Goal: Obtain resource: Download file/media

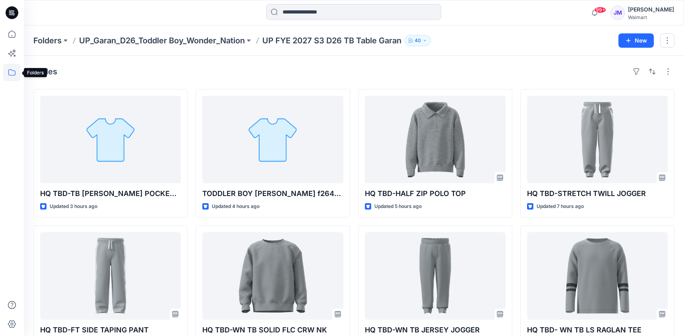
click at [14, 74] on icon at bounding box center [11, 72] width 17 height 17
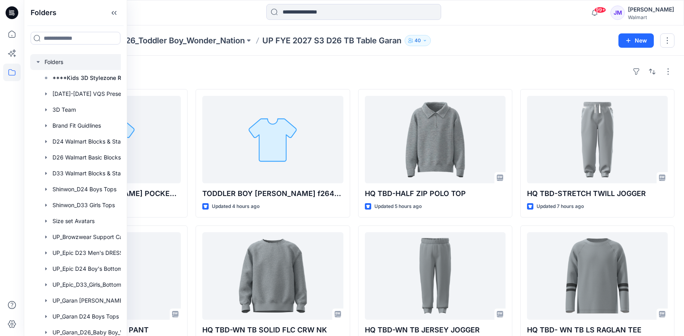
click at [54, 59] on div at bounding box center [89, 62] width 119 height 16
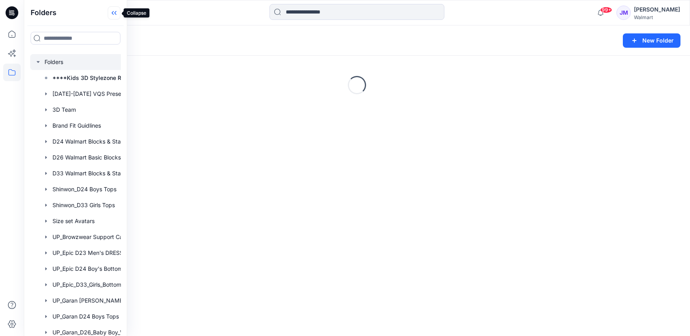
click at [116, 10] on icon at bounding box center [114, 12] width 13 height 13
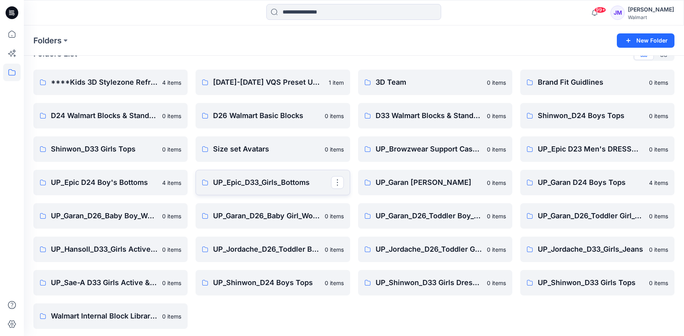
scroll to position [20, 0]
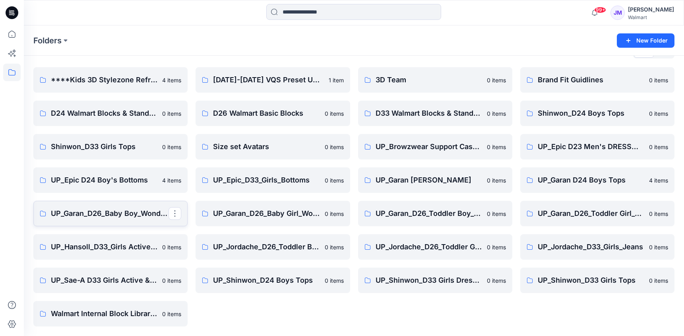
click at [119, 211] on p "UP_Garan_D26_Baby Boy_Wonder Nation" at bounding box center [110, 213] width 118 height 11
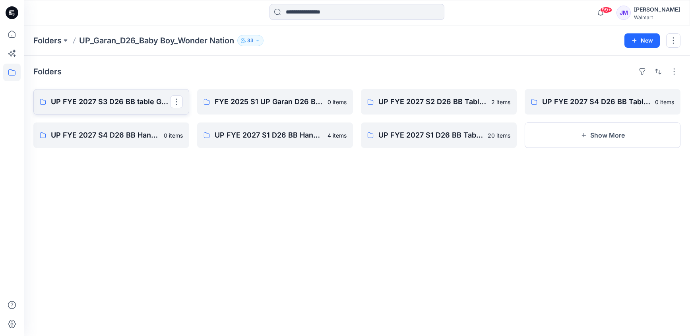
click at [116, 98] on p "UP FYE 2027 S3 D26 BB table Garan" at bounding box center [110, 101] width 119 height 11
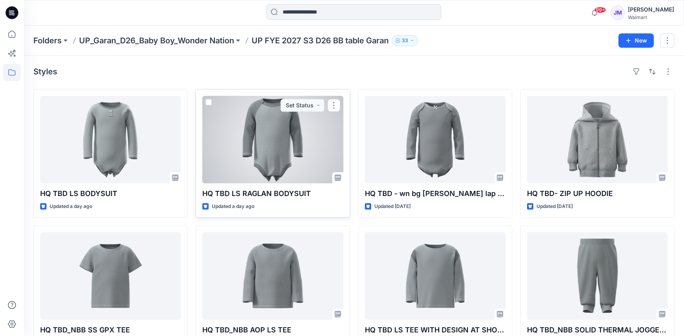
click at [283, 151] on div at bounding box center [272, 139] width 141 height 87
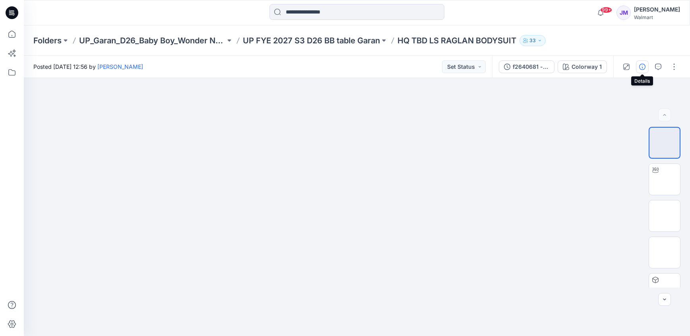
click at [643, 68] on icon "button" at bounding box center [642, 67] width 6 height 6
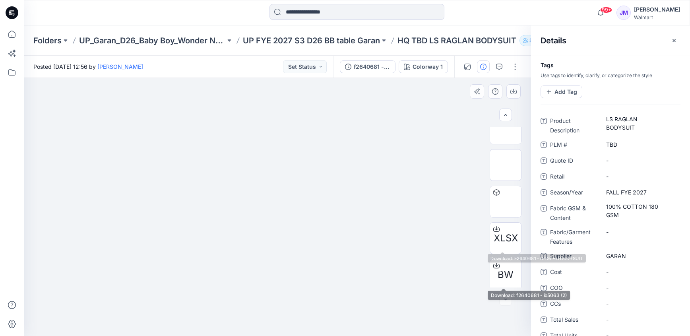
scroll to position [91, 0]
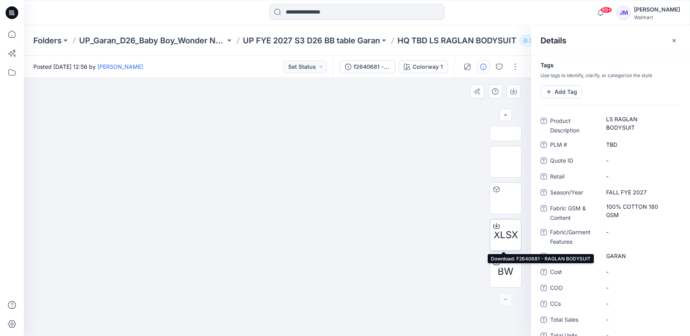
click at [494, 223] on icon at bounding box center [496, 226] width 6 height 6
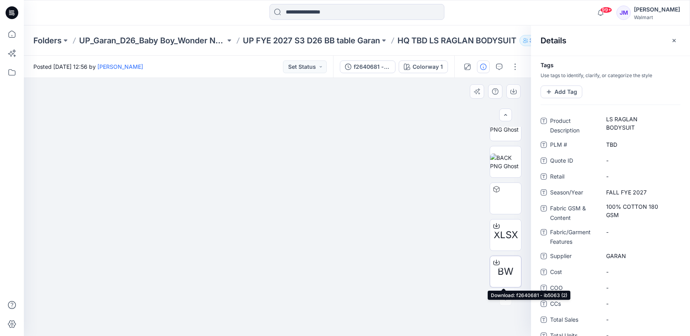
click at [495, 266] on div at bounding box center [496, 262] width 13 height 13
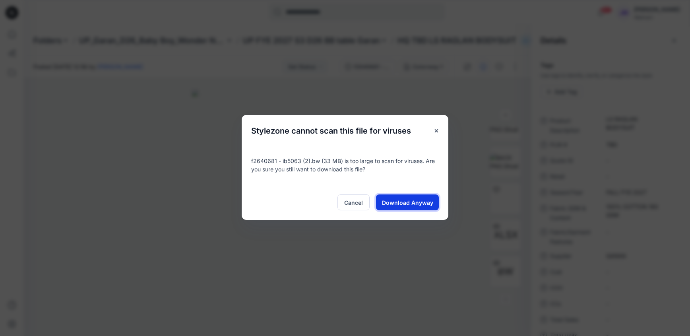
click at [408, 200] on span "Download Anyway" at bounding box center [407, 202] width 51 height 8
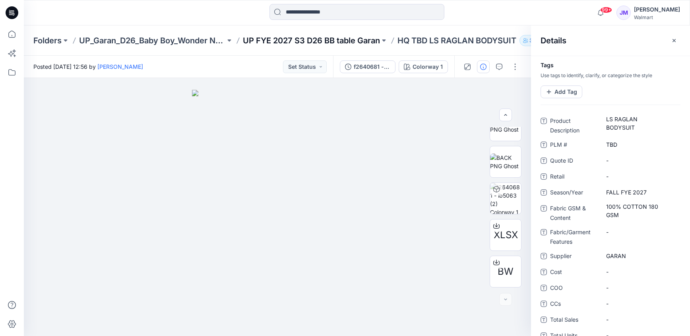
click at [361, 39] on p "UP FYE 2027 S3 D26 BB table Garan" at bounding box center [311, 40] width 137 height 11
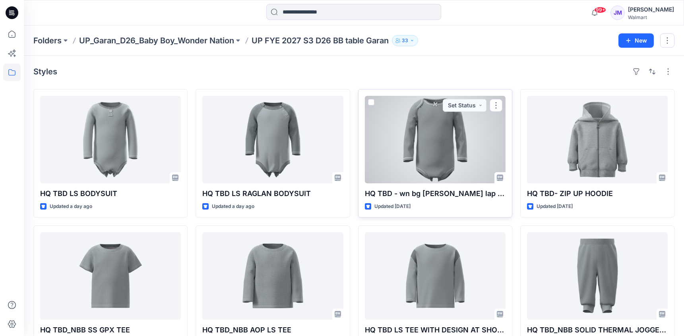
click at [435, 144] on div at bounding box center [435, 139] width 141 height 87
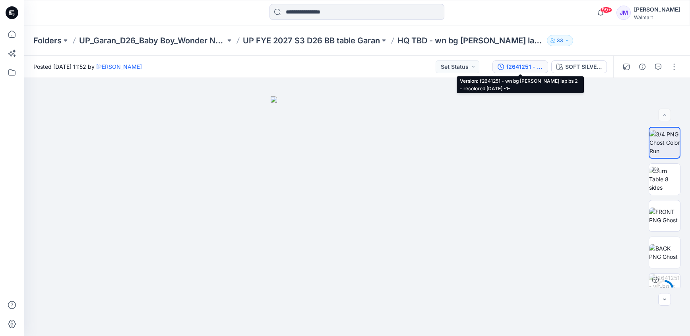
click at [500, 67] on icon "button" at bounding box center [501, 67] width 6 height 6
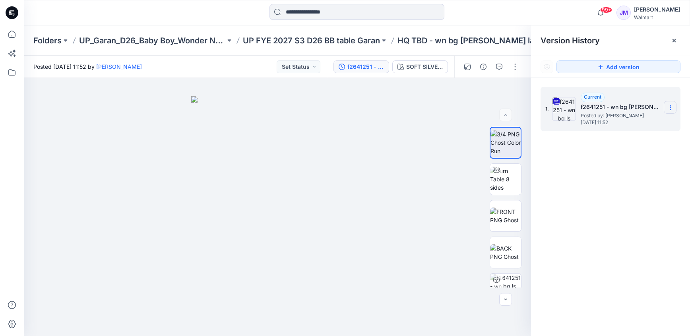
click at [671, 110] on icon at bounding box center [670, 108] width 6 height 6
click at [636, 123] on span "Download Source BW File" at bounding box center [630, 123] width 67 height 10
click at [504, 175] on img at bounding box center [505, 179] width 31 height 25
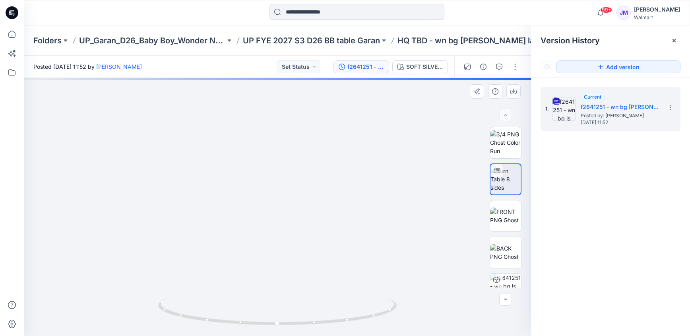
drag, startPoint x: 360, startPoint y: 143, endPoint x: 345, endPoint y: 289, distance: 146.6
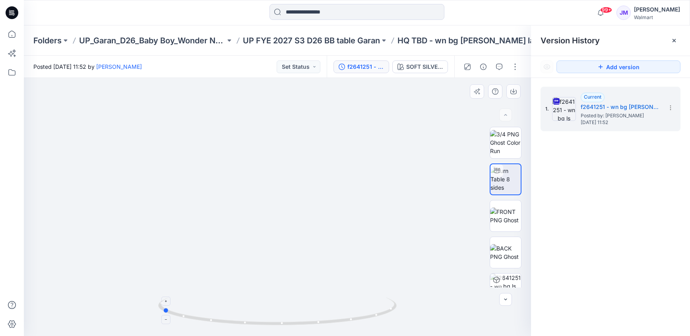
drag, startPoint x: 375, startPoint y: 319, endPoint x: 260, endPoint y: 319, distance: 115.3
click at [260, 319] on icon at bounding box center [278, 312] width 240 height 30
drag, startPoint x: 318, startPoint y: 325, endPoint x: 213, endPoint y: 319, distance: 105.1
click at [213, 319] on icon at bounding box center [278, 312] width 240 height 30
drag, startPoint x: 287, startPoint y: 117, endPoint x: 348, endPoint y: 224, distance: 123.2
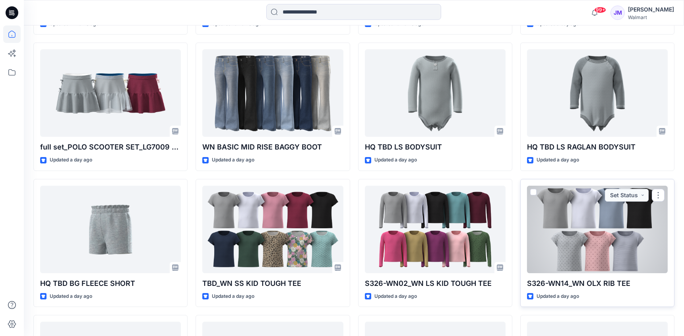
scroll to position [839, 0]
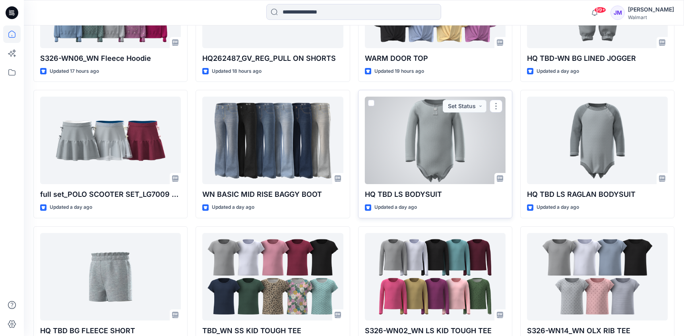
click at [440, 143] on div at bounding box center [435, 140] width 141 height 87
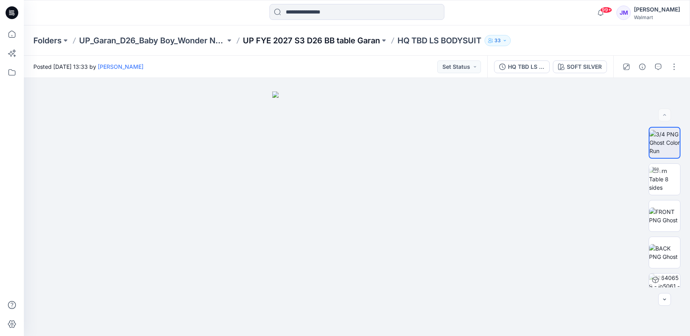
click at [310, 42] on p "UP FYE 2027 S3 D26 BB table Garan" at bounding box center [311, 40] width 137 height 11
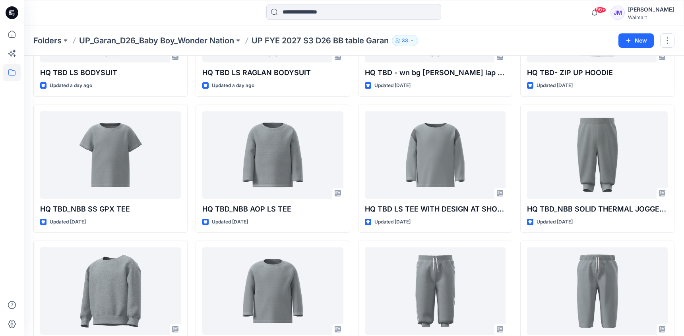
scroll to position [118, 0]
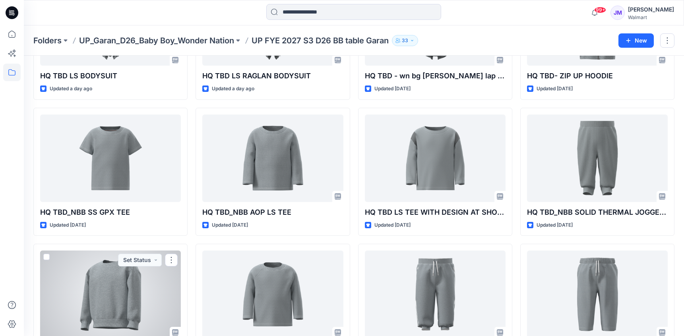
click at [385, 295] on div at bounding box center [435, 293] width 141 height 87
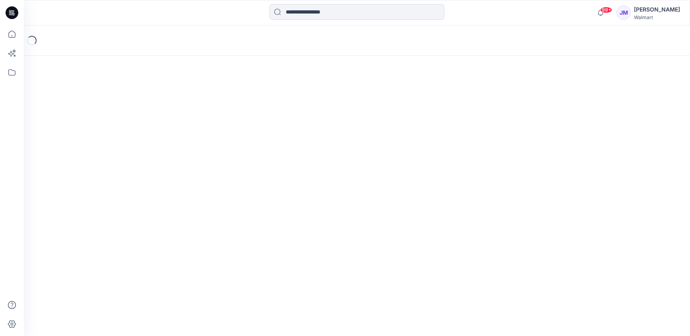
click at [684, 204] on div "Loading..." at bounding box center [357, 180] width 666 height 310
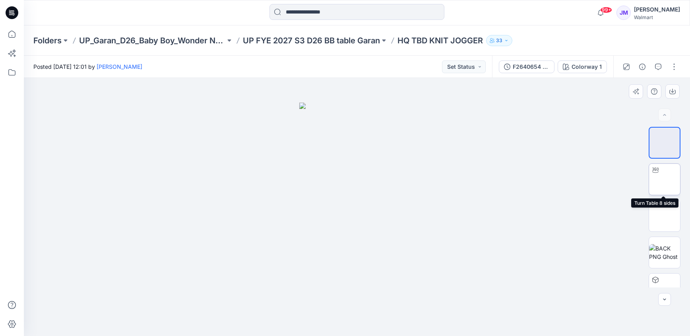
click at [665, 179] on img at bounding box center [665, 179] width 0 height 0
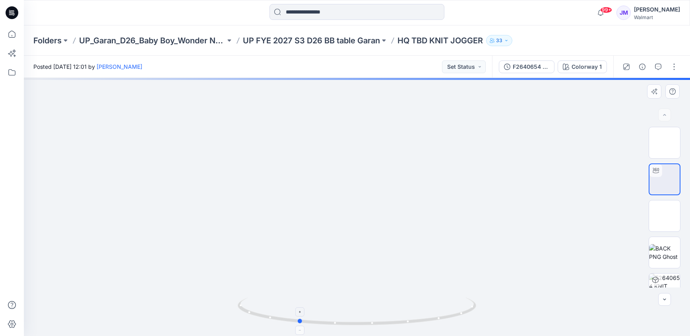
drag, startPoint x: 394, startPoint y: 325, endPoint x: 335, endPoint y: 322, distance: 58.9
click at [335, 322] on icon at bounding box center [358, 312] width 240 height 30
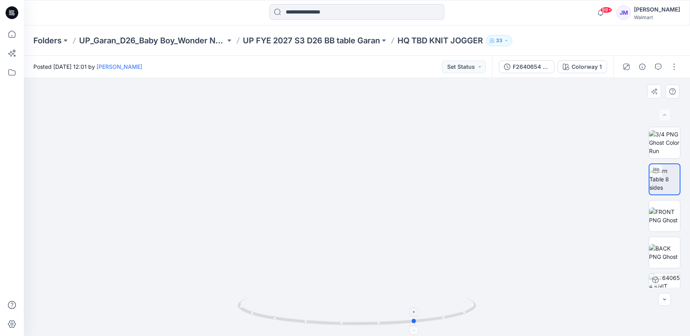
drag, startPoint x: 407, startPoint y: 324, endPoint x: 287, endPoint y: 325, distance: 120.4
click at [287, 325] on icon at bounding box center [358, 312] width 240 height 30
drag, startPoint x: 389, startPoint y: 326, endPoint x: 299, endPoint y: 309, distance: 91.7
click at [299, 309] on icon at bounding box center [358, 312] width 240 height 30
click at [352, 39] on p "UP FYE 2027 S3 D26 BB table Garan" at bounding box center [311, 40] width 137 height 11
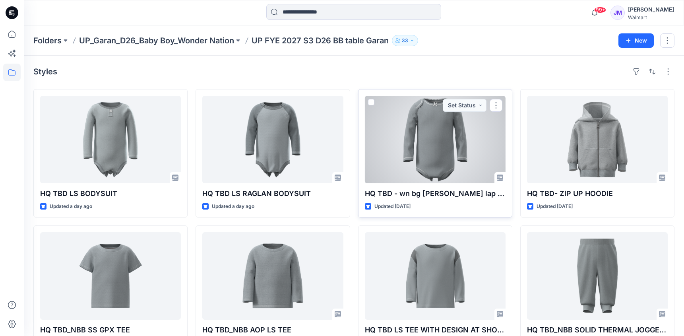
scroll to position [13, 0]
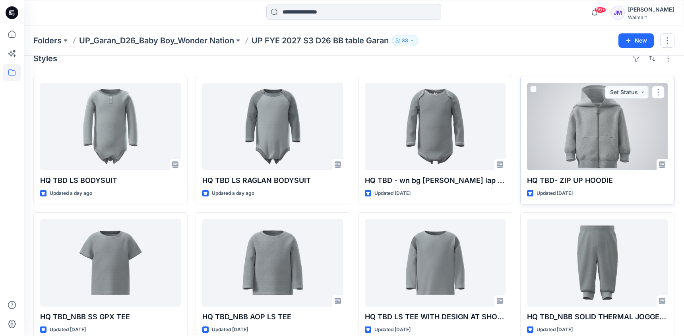
click at [603, 132] on div at bounding box center [597, 126] width 141 height 87
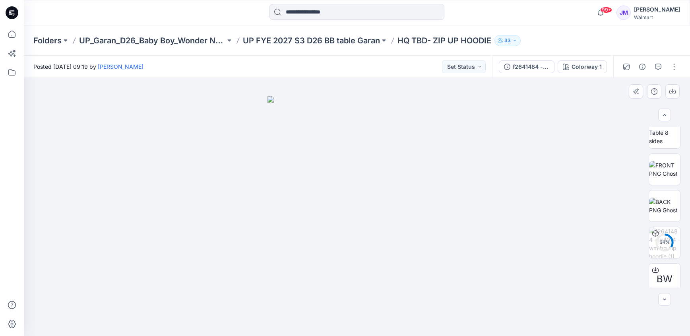
scroll to position [79, 0]
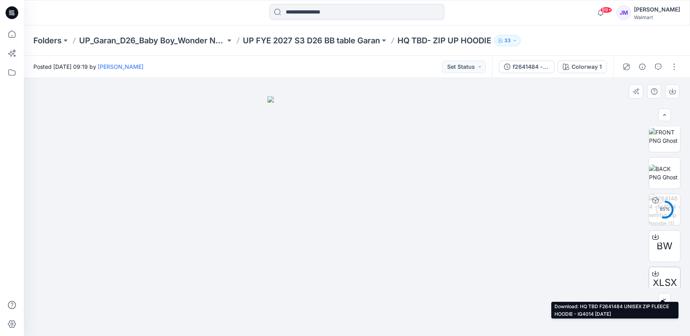
click at [654, 272] on icon at bounding box center [655, 273] width 6 height 6
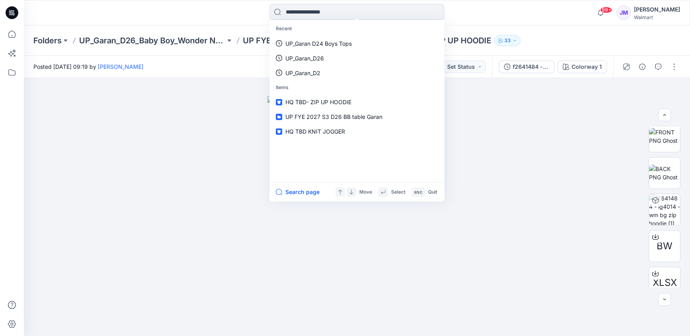
drag, startPoint x: 358, startPoint y: 10, endPoint x: 394, endPoint y: 2, distance: 37.2
click at [359, 0] on html "Recent UP_Garan D24 Boys Tops UP_Garan_D26 UP_Garan_D2 Items HQ TBD- ZIP UP HOO…" at bounding box center [345, 168] width 690 height 336
